Goal: Task Accomplishment & Management: Manage account settings

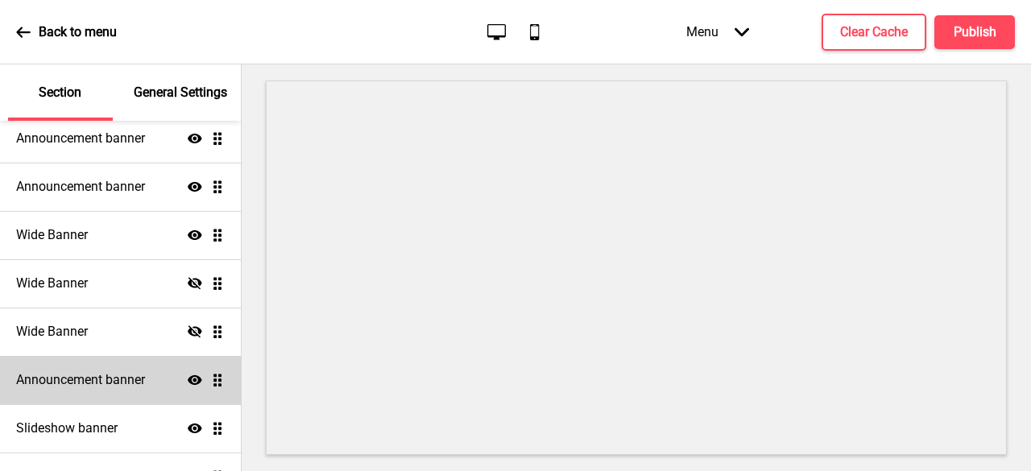
scroll to position [161, 0]
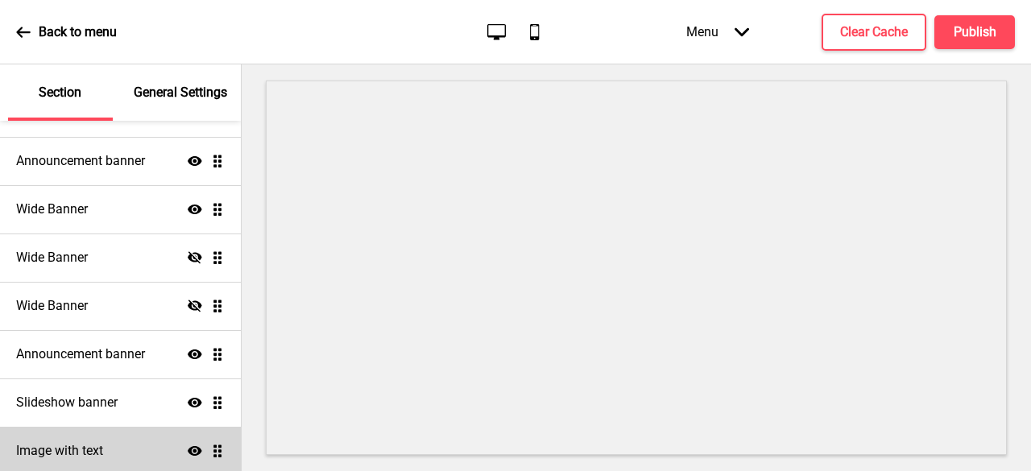
click at [188, 444] on icon "Show" at bounding box center [195, 451] width 14 height 14
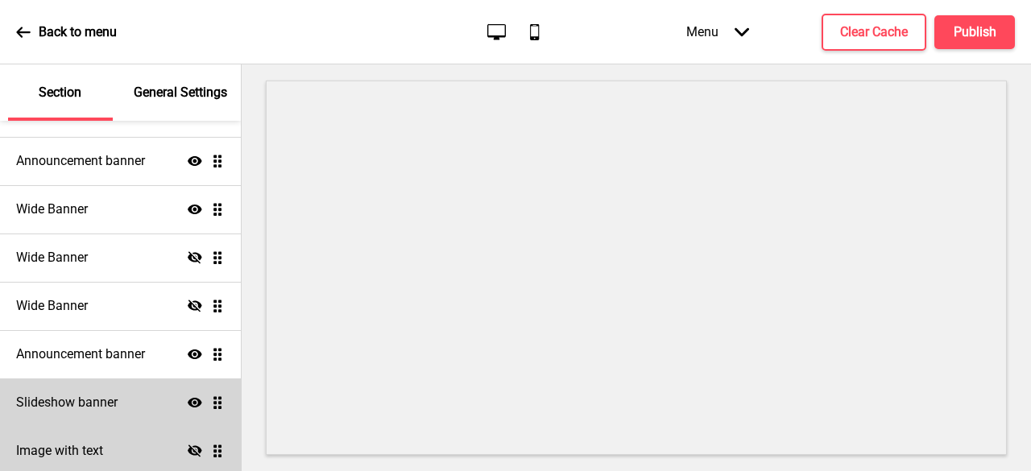
click at [188, 404] on icon at bounding box center [195, 403] width 14 height 10
click at [188, 401] on icon at bounding box center [195, 402] width 14 height 12
click at [188, 402] on icon at bounding box center [195, 403] width 14 height 10
click at [193, 444] on div "Hide Drag" at bounding box center [206, 451] width 37 height 14
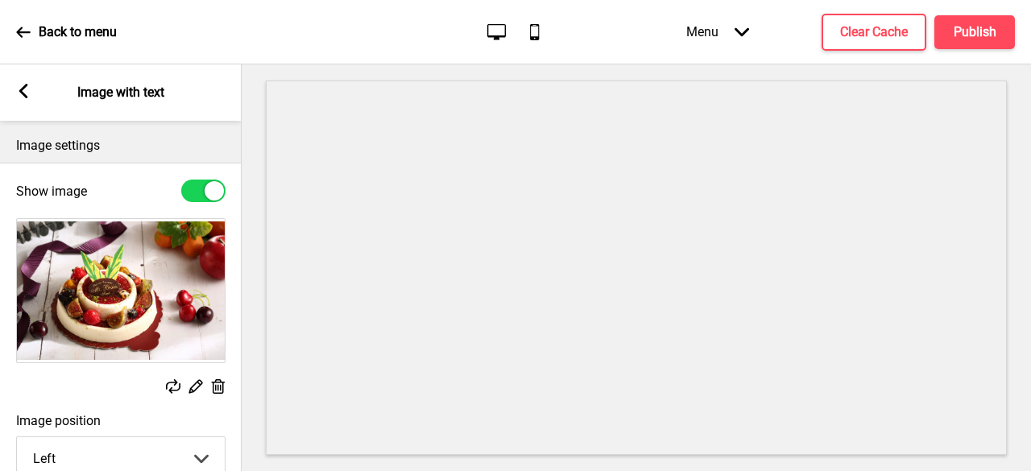
drag, startPoint x: 23, startPoint y: 97, endPoint x: 39, endPoint y: 146, distance: 51.7
click at [23, 99] on div "Arrow left" at bounding box center [23, 93] width 14 height 18
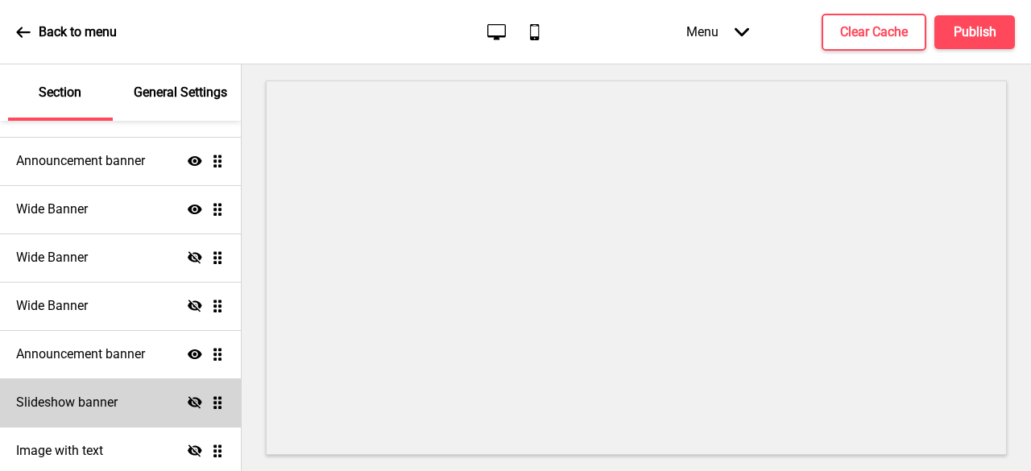
click at [188, 445] on icon "Hide" at bounding box center [195, 451] width 14 height 14
click at [188, 445] on icon "Show" at bounding box center [195, 451] width 14 height 14
click at [949, 30] on button "Publish" at bounding box center [974, 32] width 81 height 34
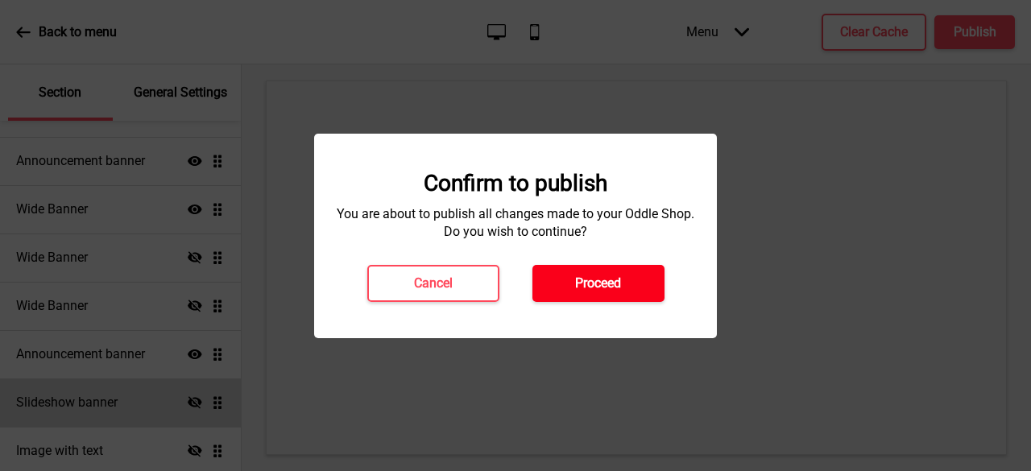
click at [619, 275] on h4 "Proceed" at bounding box center [598, 284] width 46 height 18
